Goal: Task Accomplishment & Management: Complete application form

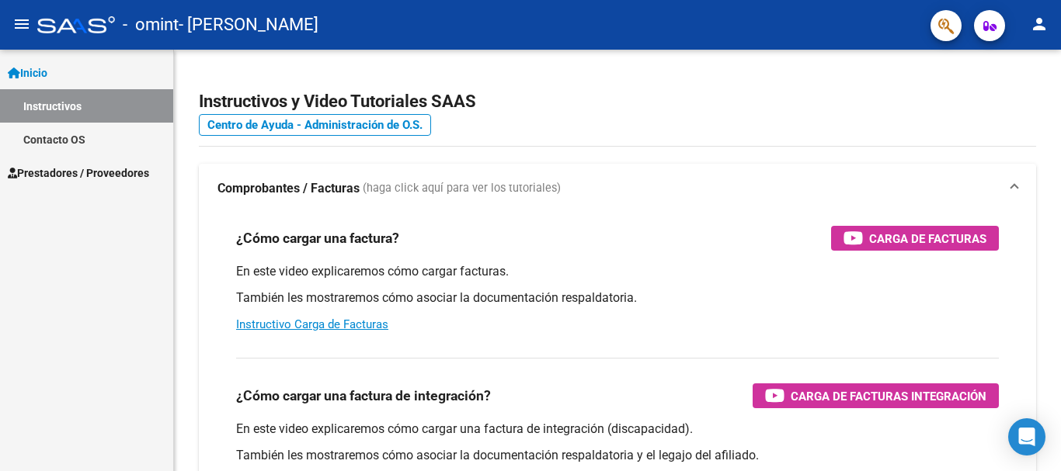
click at [82, 175] on span "Prestadores / Proveedores" at bounding box center [78, 173] width 141 height 17
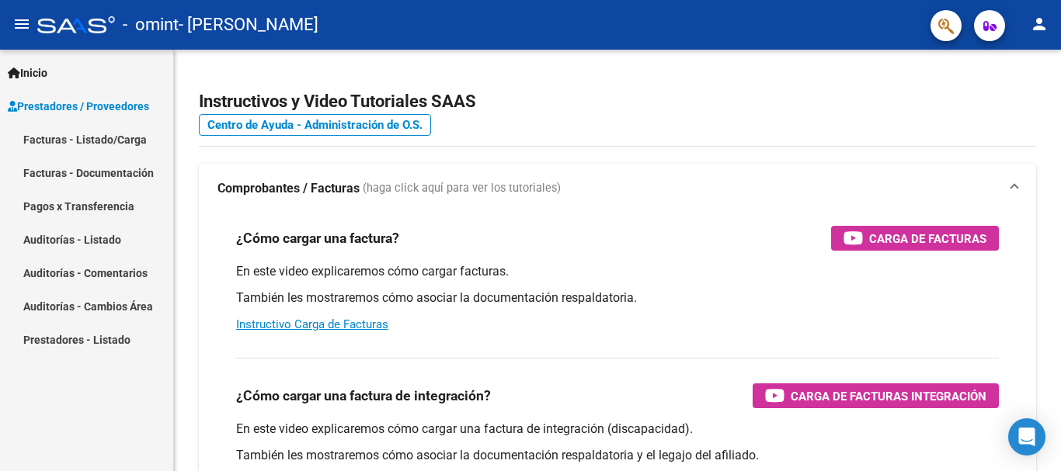
click at [99, 129] on link "Facturas - Listado/Carga" at bounding box center [86, 139] width 173 height 33
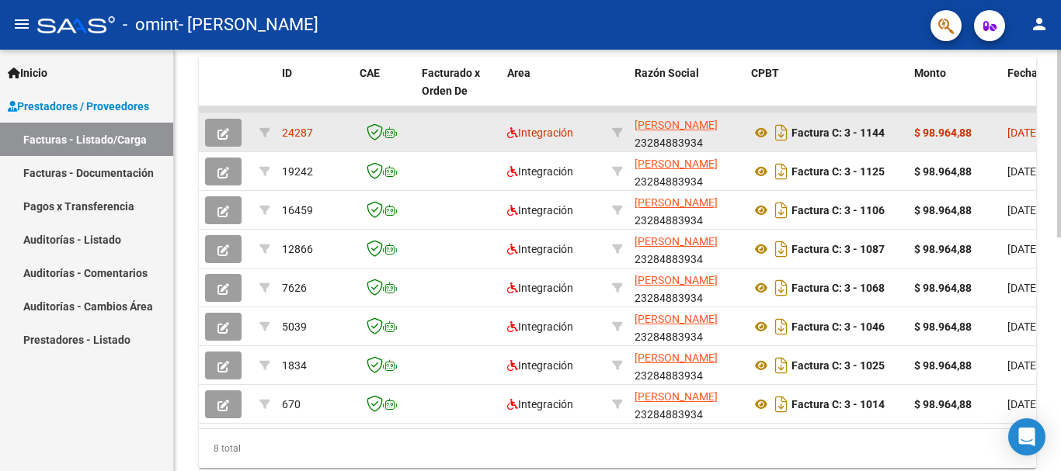
click at [227, 135] on icon "button" at bounding box center [223, 134] width 12 height 12
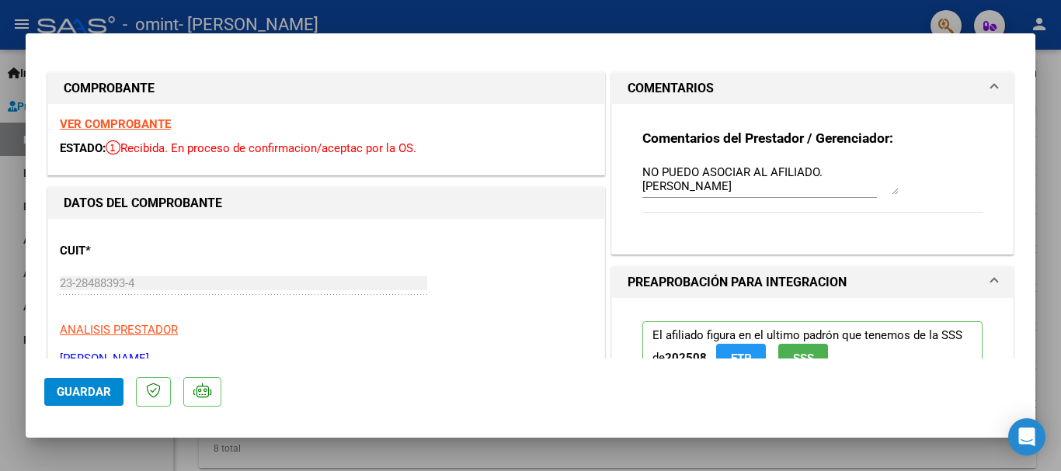
click at [592, 12] on div at bounding box center [530, 235] width 1061 height 471
type input "$ 0,00"
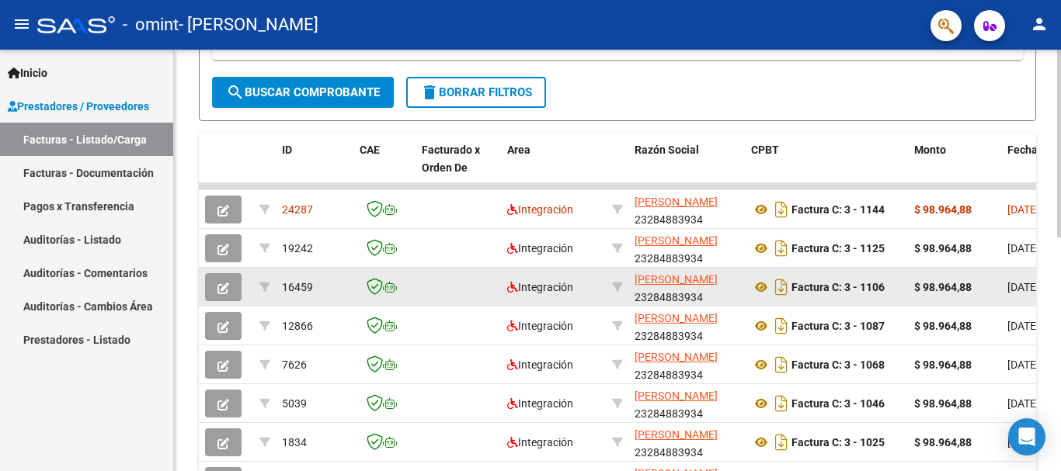
scroll to position [388, 0]
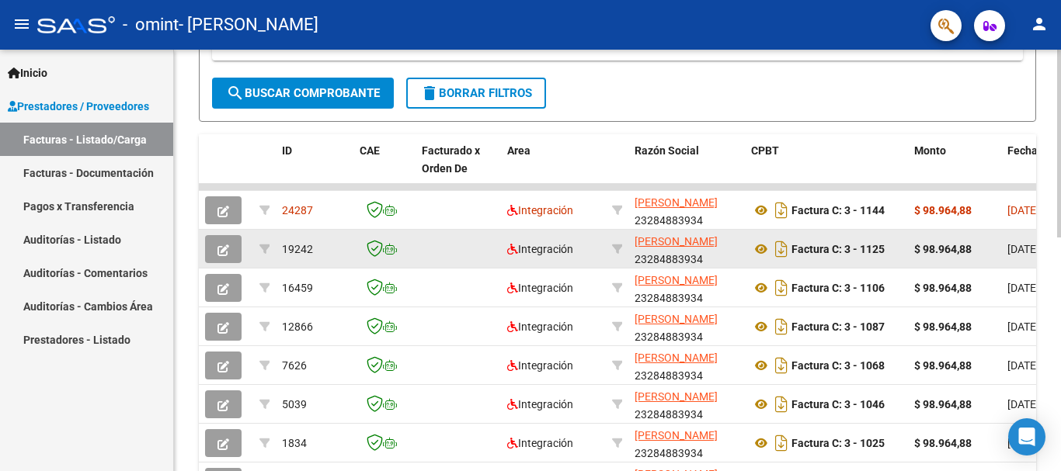
click at [222, 253] on icon "button" at bounding box center [223, 251] width 12 height 12
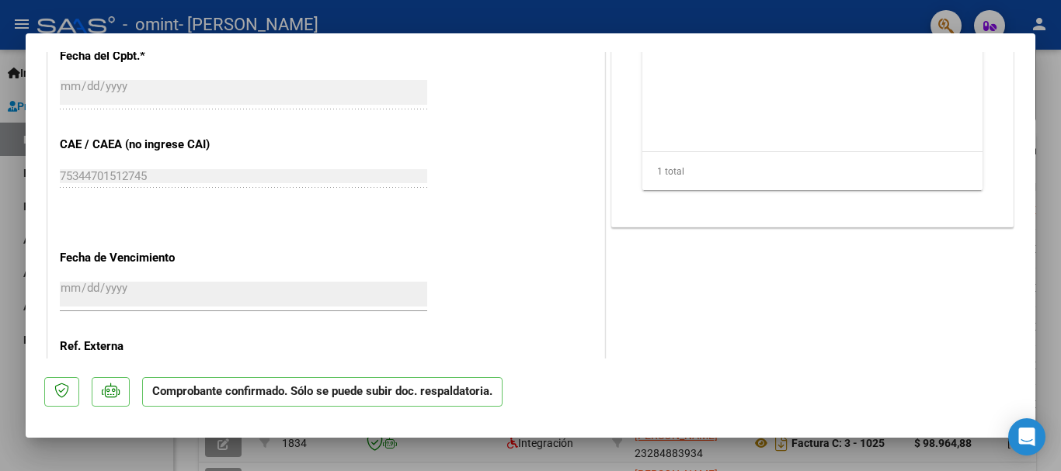
scroll to position [1149, 0]
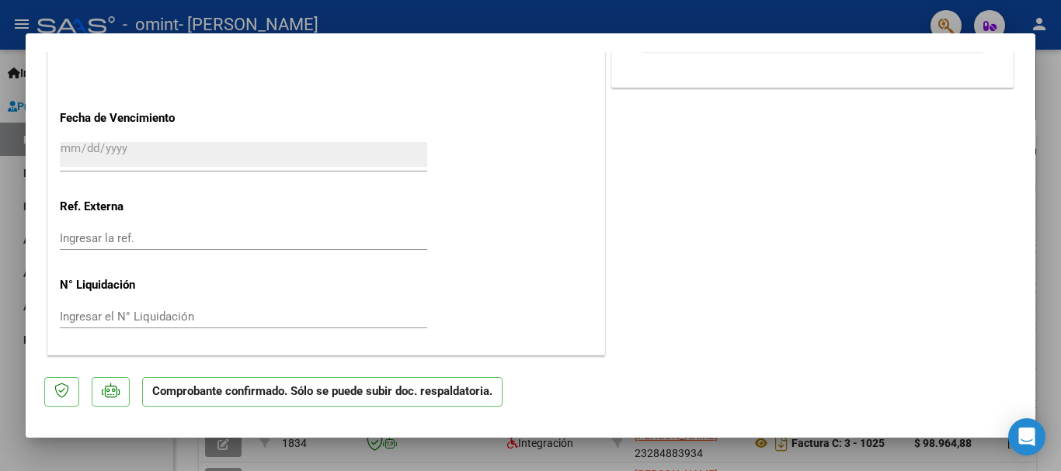
click at [1058, 228] on div at bounding box center [530, 235] width 1061 height 471
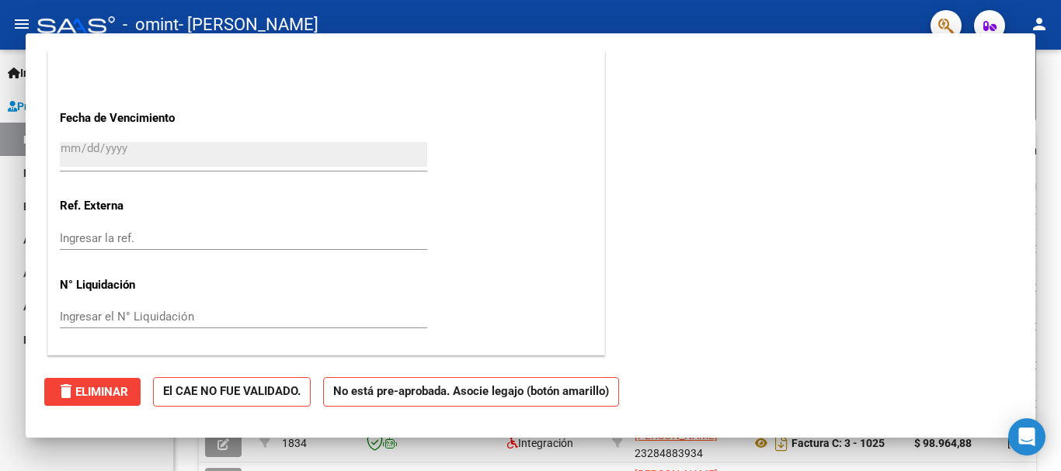
scroll to position [0, 0]
